Goal: Task Accomplishment & Management: Use online tool/utility

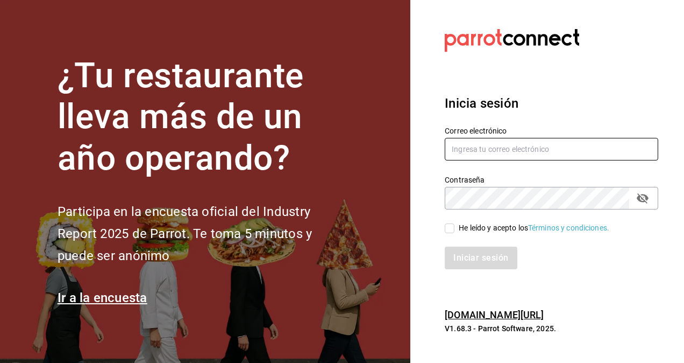
type input "[PERSON_NAME][EMAIL_ADDRESS][PERSON_NAME][DOMAIN_NAME]"
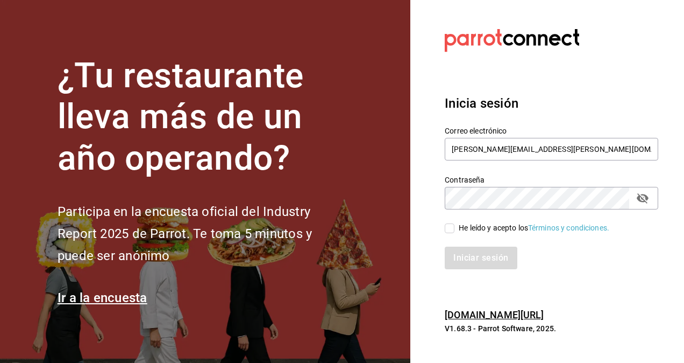
click at [452, 230] on input "He leído y acepto los Términos y condiciones." at bounding box center [450, 228] width 10 height 10
checkbox input "true"
click at [467, 256] on button "Iniciar sesión" at bounding box center [481, 257] width 73 height 23
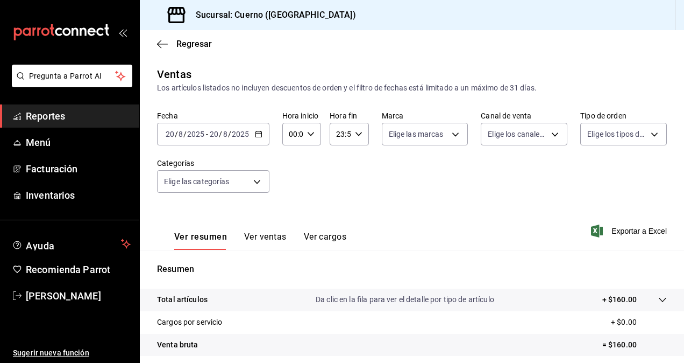
drag, startPoint x: 258, startPoint y: 136, endPoint x: 273, endPoint y: 132, distance: 15.4
click at [273, 132] on div "Fecha [DATE] [DATE] - [DATE] [DATE] Hora inicio 00:00 Hora inicio Hora fin 23:5…" at bounding box center [412, 158] width 510 height 95
click at [260, 133] on icon "button" at bounding box center [259, 134] width 8 height 8
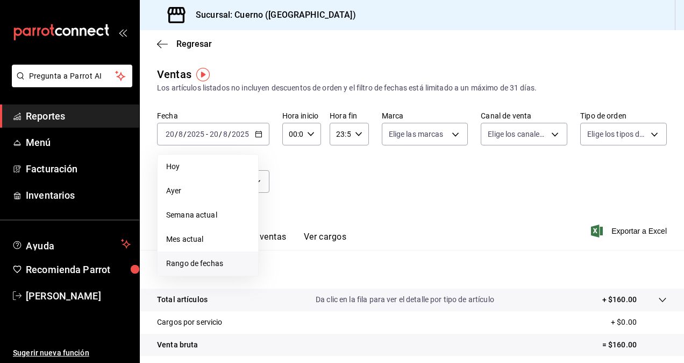
click at [188, 268] on span "Rango de fechas" at bounding box center [207, 263] width 83 height 11
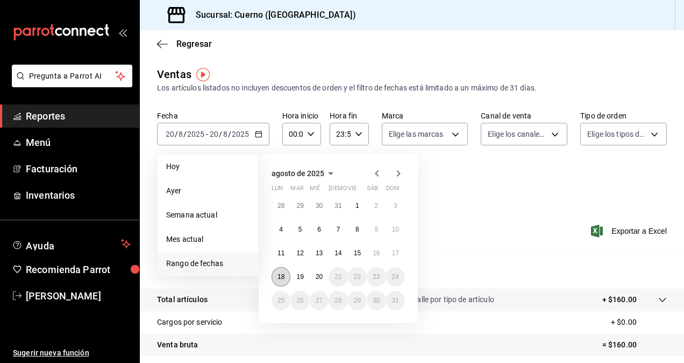
click at [281, 282] on button "18" at bounding box center [281, 276] width 19 height 19
click at [320, 275] on abbr "20" at bounding box center [319, 277] width 7 height 8
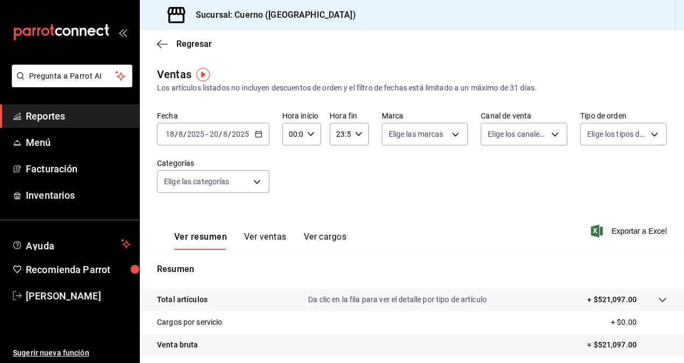
click at [309, 132] on icon "button" at bounding box center [311, 134] width 8 height 8
click at [292, 158] on span "00" at bounding box center [291, 161] width 2 height 9
click at [292, 158] on span "05" at bounding box center [291, 161] width 2 height 9
type input "05:00"
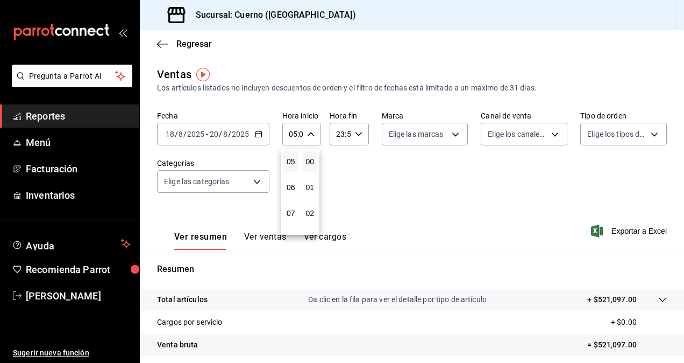
click at [356, 134] on div at bounding box center [342, 181] width 684 height 363
click at [356, 134] on \(Stroke\) "button" at bounding box center [358, 134] width 6 height 4
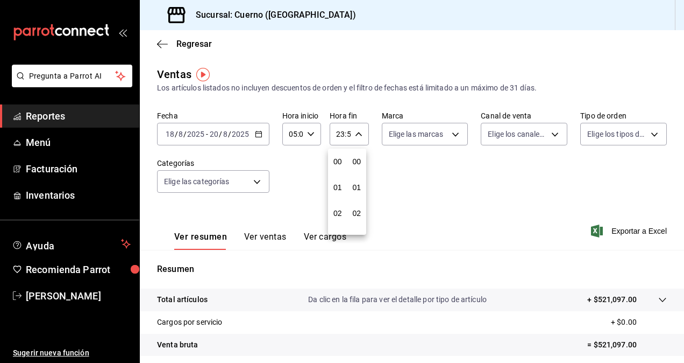
scroll to position [1463, 0]
click at [341, 165] on button "21" at bounding box center [337, 170] width 15 height 22
type input "21:59"
click at [361, 165] on button "57" at bounding box center [357, 170] width 15 height 22
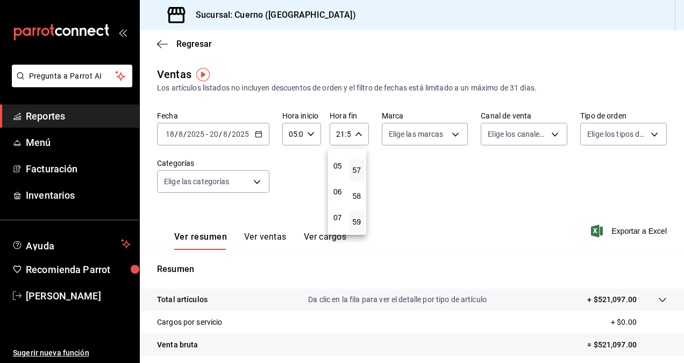
type input "21:57"
click at [358, 164] on span "00" at bounding box center [357, 161] width 2 height 9
click at [338, 166] on span "05" at bounding box center [338, 165] width 2 height 9
type input "05:00"
click at [450, 137] on div at bounding box center [342, 181] width 684 height 363
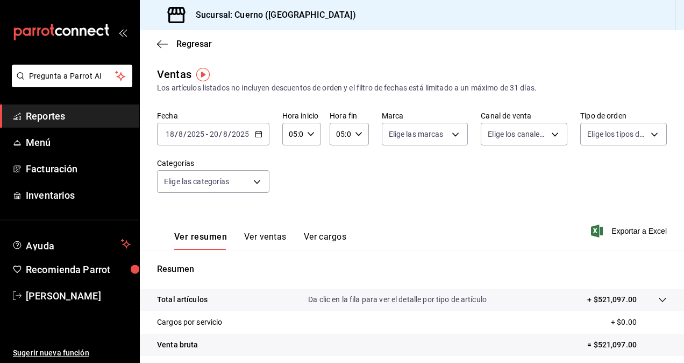
click at [450, 137] on body "Pregunta a Parrot AI Reportes Menú Facturación Inventarios Ayuda Recomienda Par…" at bounding box center [342, 181] width 684 height 363
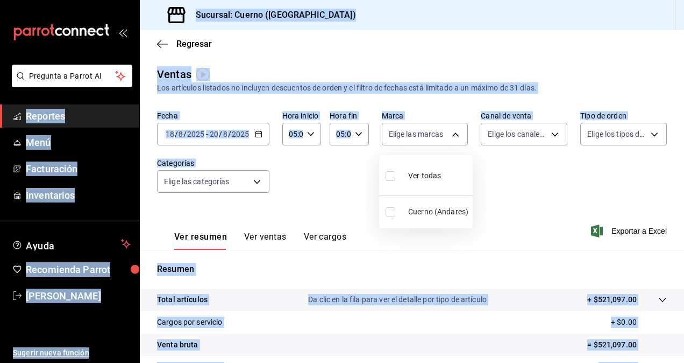
click at [450, 137] on div at bounding box center [342, 181] width 684 height 363
click at [450, 129] on body "Pregunta a Parrot AI Reportes Menú Facturación Inventarios Ayuda Recomienda Par…" at bounding box center [342, 181] width 684 height 363
click at [416, 179] on span "Ver todas" at bounding box center [424, 175] width 33 height 11
type input "c9e961b9-bc29-480f-a65c-324ff110f526"
checkbox input "true"
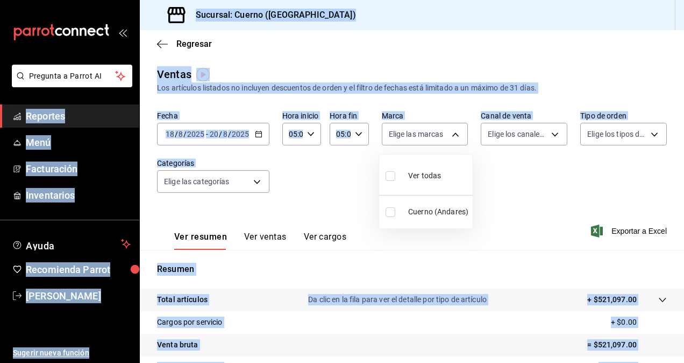
checkbox input "true"
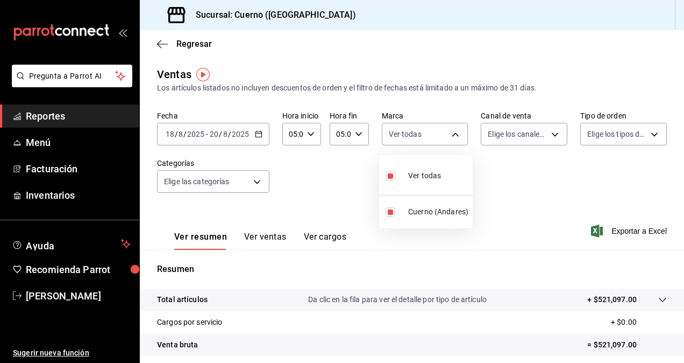
click at [550, 136] on div at bounding box center [342, 181] width 684 height 363
click at [548, 131] on body "Pregunta a Parrot AI Reportes Menú Facturación Inventarios Ayuda Recomienda Par…" at bounding box center [342, 181] width 684 height 363
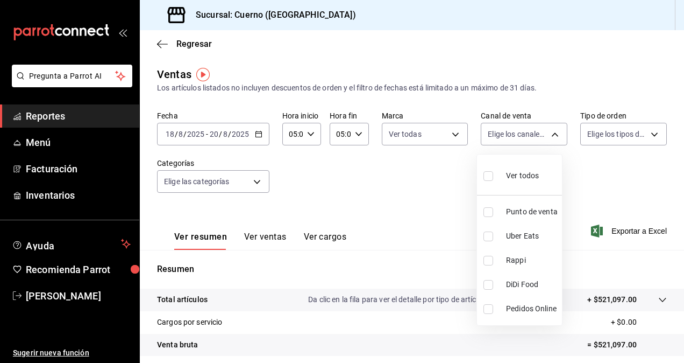
click at [520, 172] on span "Ver todos" at bounding box center [522, 175] width 33 height 11
type input "PARROT,UBER_EATS,RAPPI,DIDI_FOOD,ONLINE"
checkbox input "true"
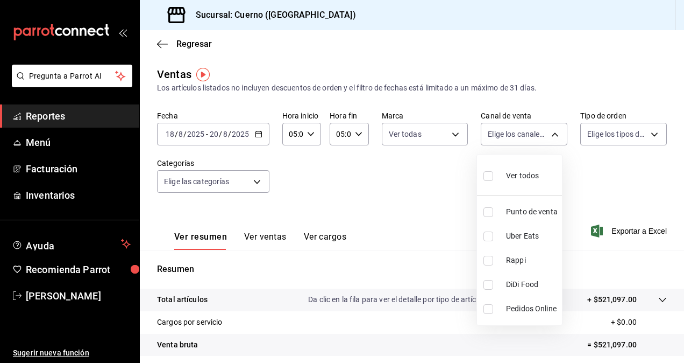
checkbox input "true"
click at [647, 132] on div at bounding box center [342, 181] width 684 height 363
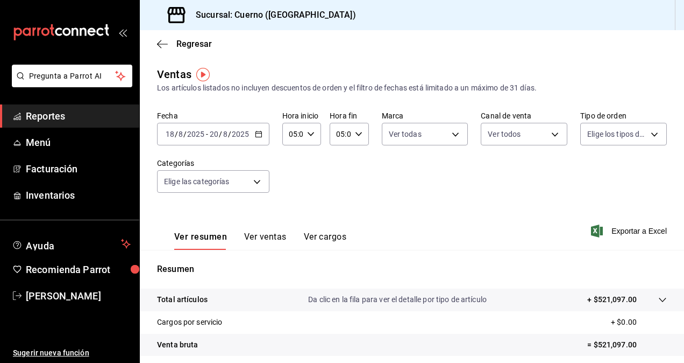
click at [647, 132] on body "Pregunta a Parrot AI Reportes Menú Facturación Inventarios Ayuda Recomienda Par…" at bounding box center [342, 181] width 684 height 363
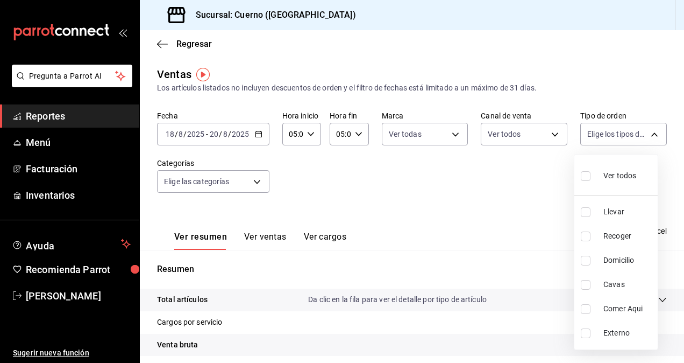
click at [614, 176] on span "Ver todos" at bounding box center [620, 175] width 33 height 11
type input "dfbf6a66-9e2c-4531-8c07-cb6fdb35851c,965fb10a-4951-4111-90b6-db3caf29f93a,2f3c6…"
checkbox input "true"
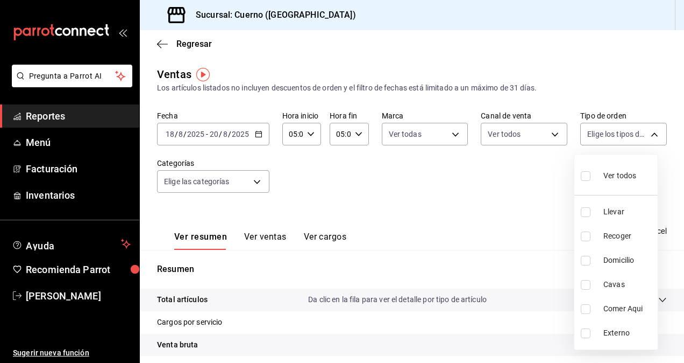
checkbox input "true"
click at [251, 179] on div at bounding box center [342, 181] width 684 height 363
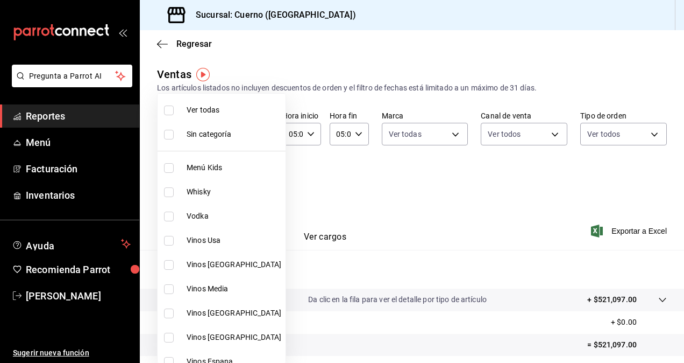
click at [251, 179] on body "Pregunta a Parrot AI Reportes Menú Facturación Inventarios Ayuda Recomienda Par…" at bounding box center [342, 181] width 684 height 363
click at [215, 114] on span "Ver todas" at bounding box center [234, 109] width 95 height 11
type input "a99b9eb1-d5e4-4ca6-a53e-4c42022e859a,8d843363-7b8b-4002-90a0-c01944697fe5,d20f9…"
checkbox input "true"
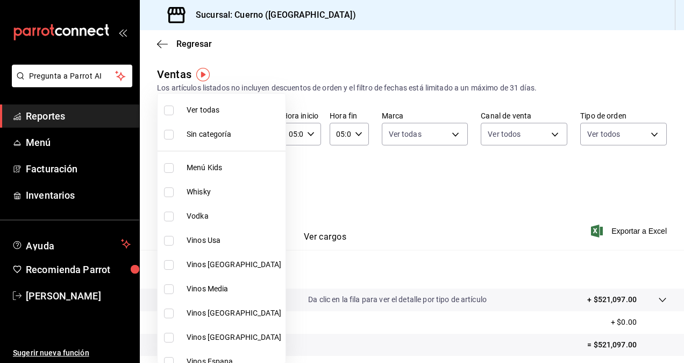
checkbox input "true"
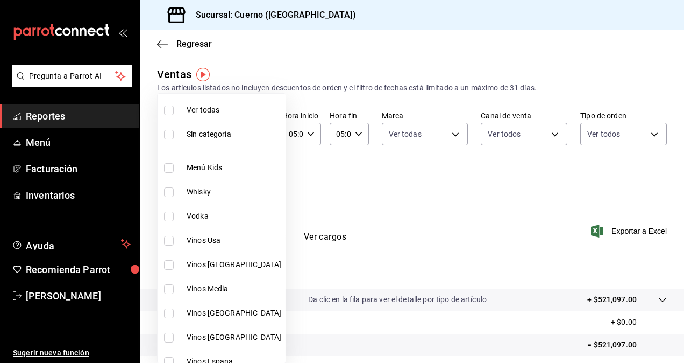
checkbox input "true"
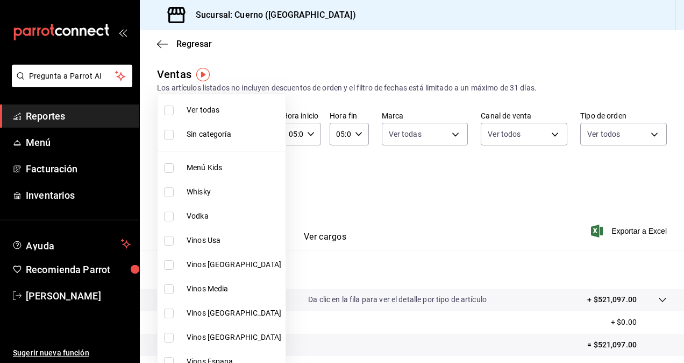
checkbox input "true"
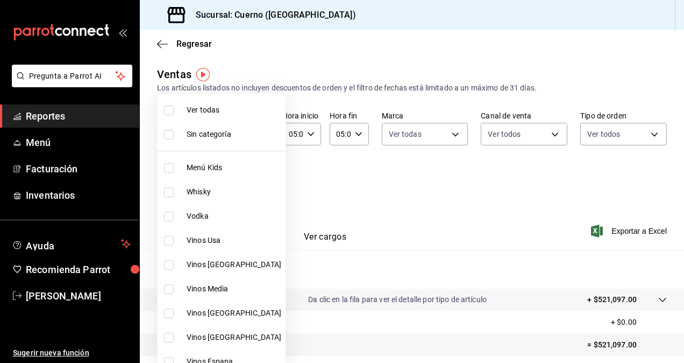
checkbox input "true"
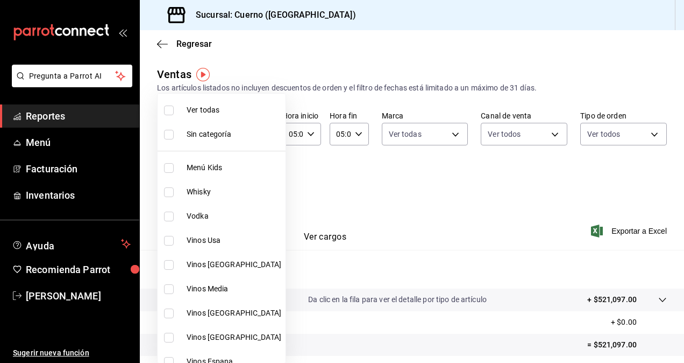
checkbox input "true"
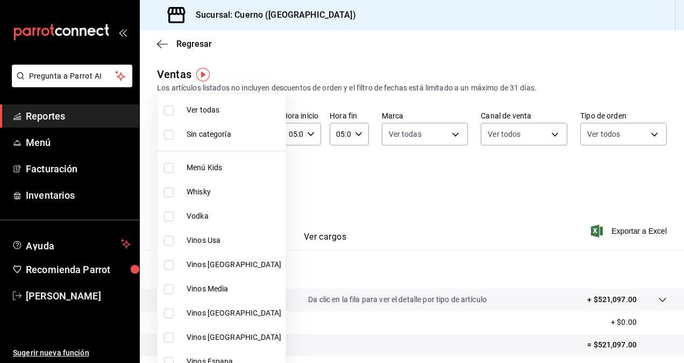
checkbox input "true"
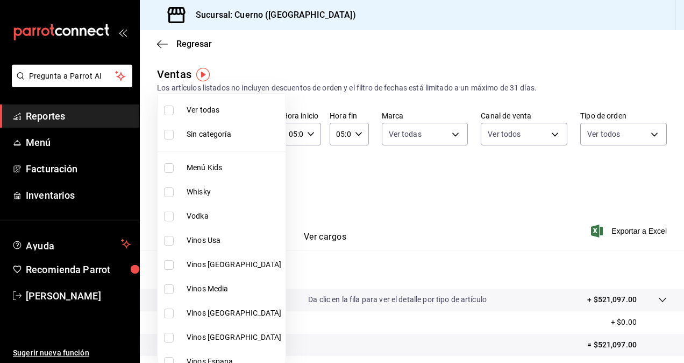
checkbox input "true"
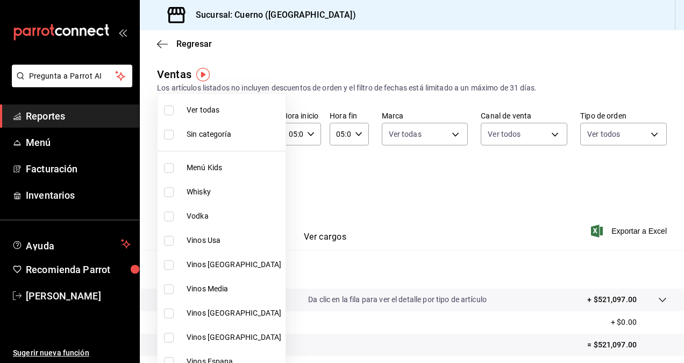
checkbox input "true"
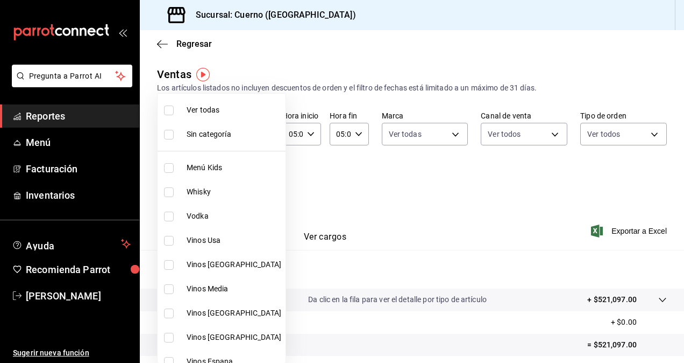
checkbox input "true"
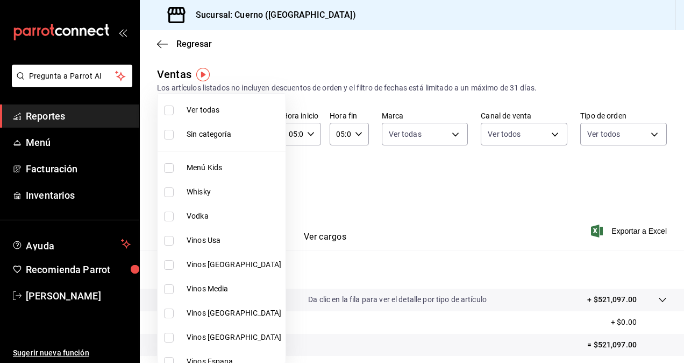
checkbox input "true"
click at [407, 191] on div at bounding box center [342, 181] width 684 height 363
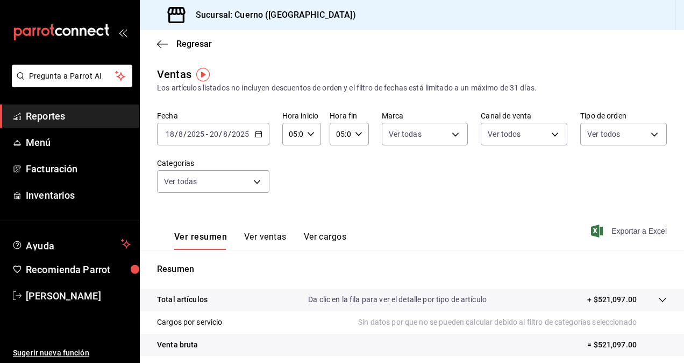
click at [640, 232] on span "Exportar a Excel" at bounding box center [630, 230] width 74 height 13
